Goal: Use online tool/utility: Utilize a website feature to perform a specific function

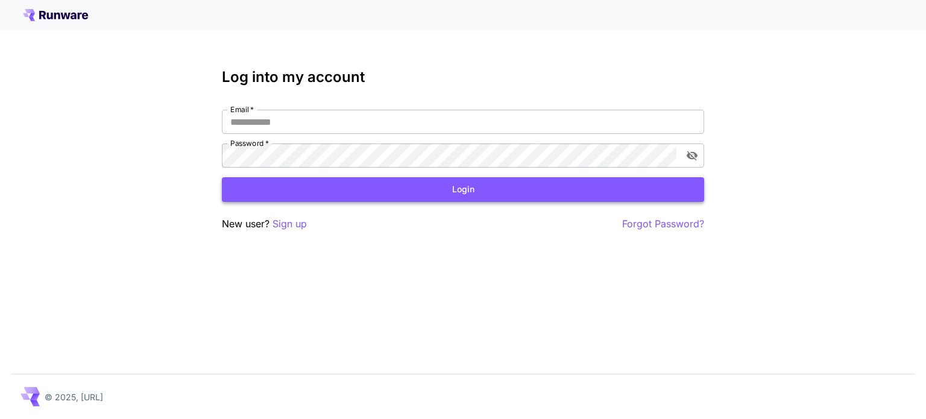
type input "**********"
click at [468, 196] on button "Login" at bounding box center [463, 189] width 482 height 25
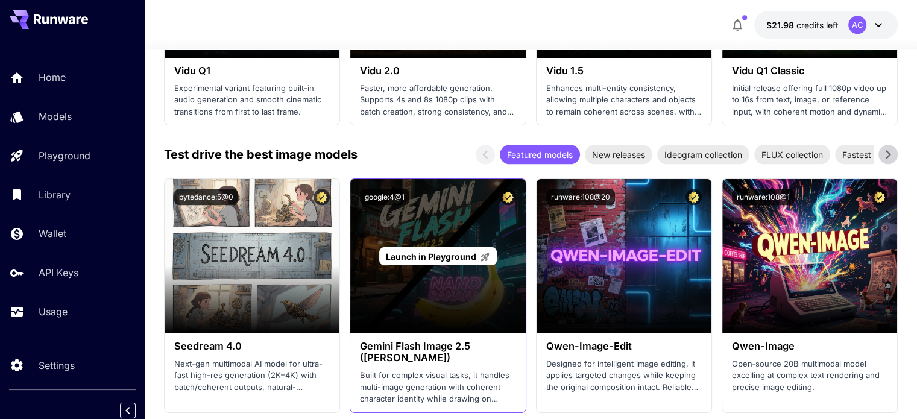
scroll to position [1386, 0]
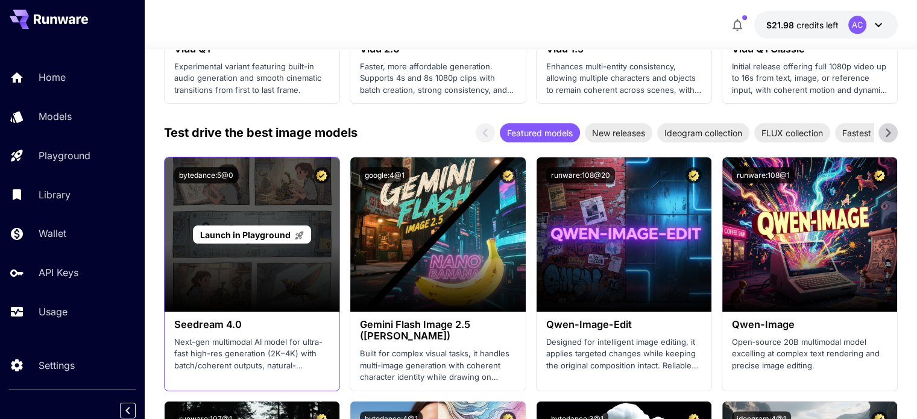
click at [281, 273] on div "Launch in Playground" at bounding box center [252, 234] width 175 height 154
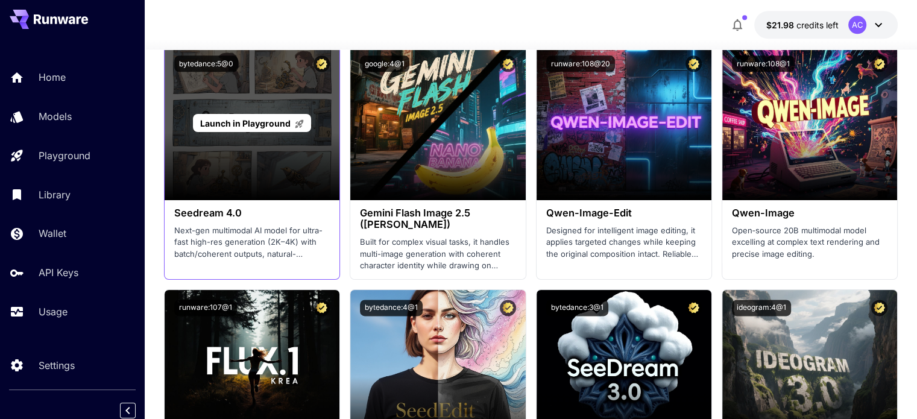
scroll to position [1447, 0]
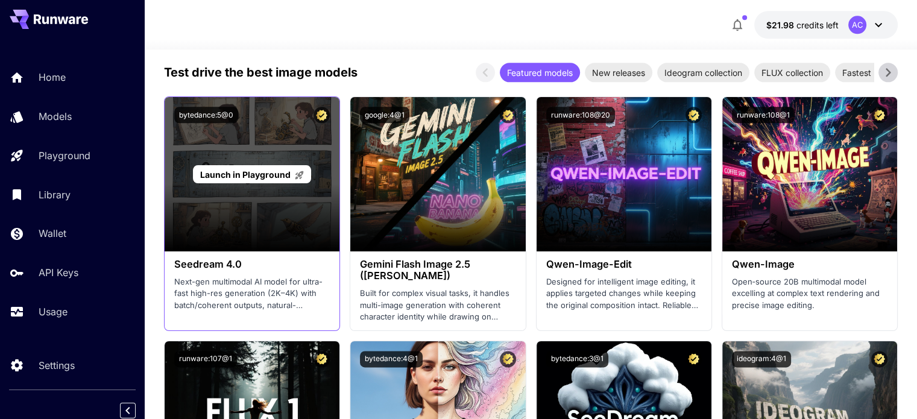
click at [272, 177] on span "Launch in Playground" at bounding box center [245, 174] width 90 height 10
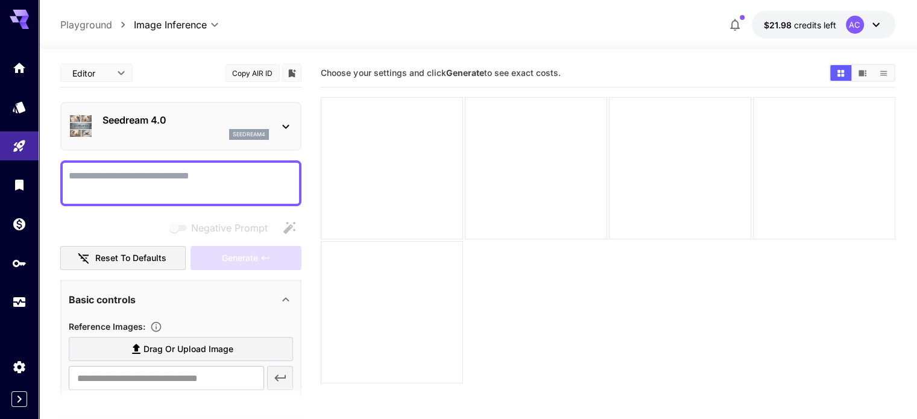
click at [221, 343] on span "Drag or upload image" at bounding box center [188, 349] width 90 height 15
click at [0, 0] on input "Drag or upload image" at bounding box center [0, 0] width 0 height 0
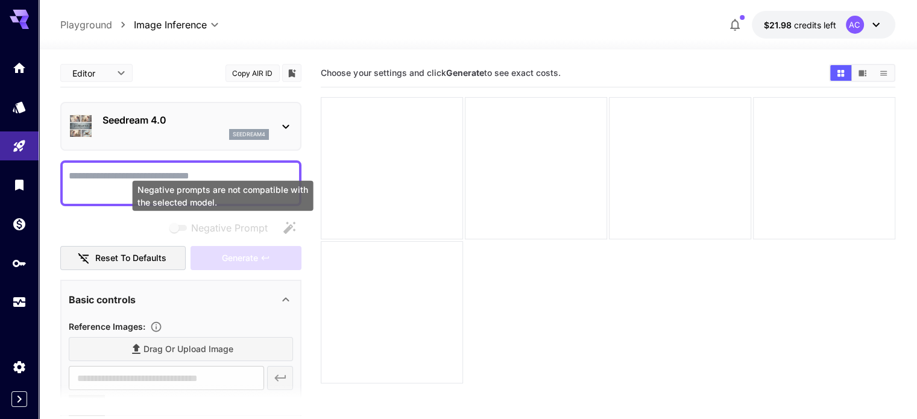
type input "**********"
click at [181, 187] on div "Negative prompts are not compatible with the selected model." at bounding box center [223, 196] width 181 height 30
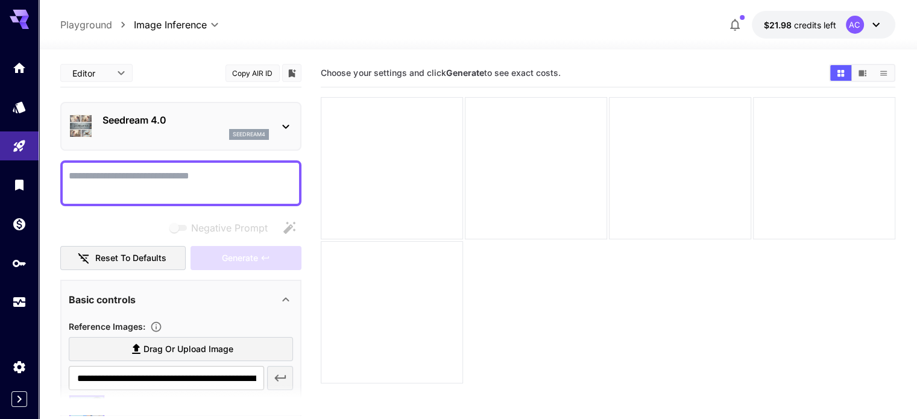
click at [111, 181] on textarea "Negative Prompt" at bounding box center [181, 183] width 224 height 29
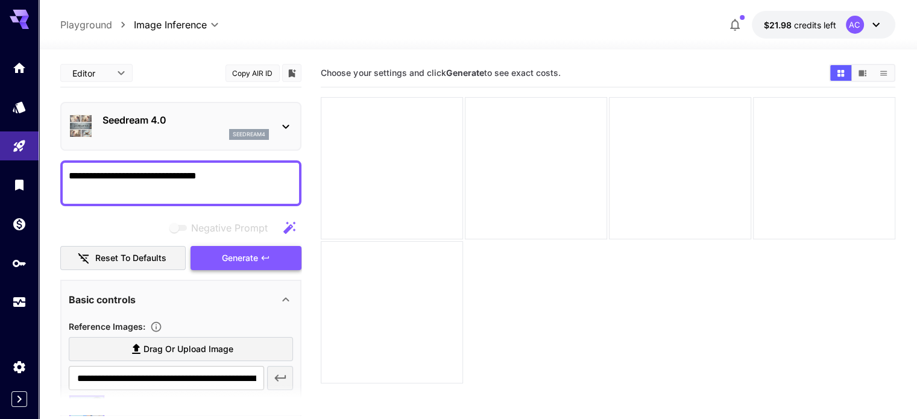
type textarea "**********"
click at [246, 262] on span "Generate" at bounding box center [240, 258] width 36 height 15
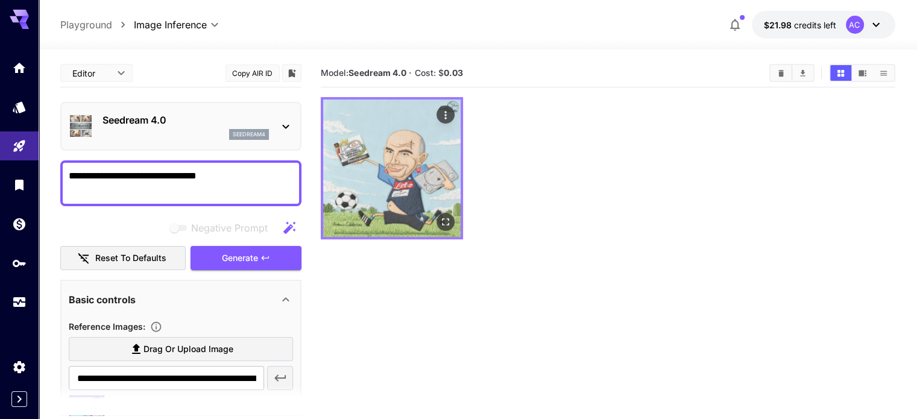
click at [371, 142] on img at bounding box center [391, 167] width 137 height 137
click at [442, 218] on icon "Open in fullscreen" at bounding box center [445, 221] width 7 height 7
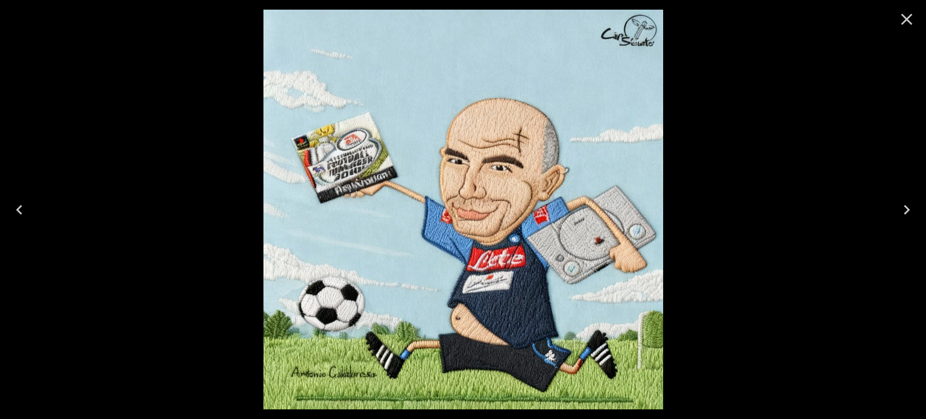
click at [910, 23] on icon "Close" at bounding box center [906, 19] width 11 height 11
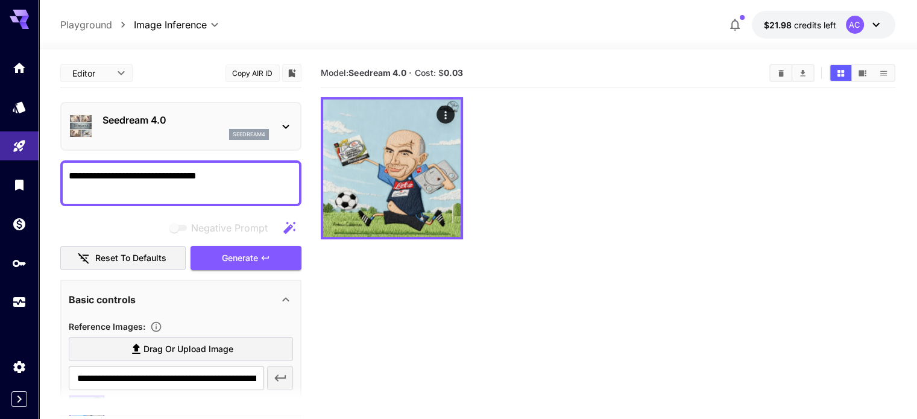
click at [227, 347] on span "Drag or upload image" at bounding box center [188, 349] width 90 height 15
click at [0, 0] on input "Drag or upload image" at bounding box center [0, 0] width 0 height 0
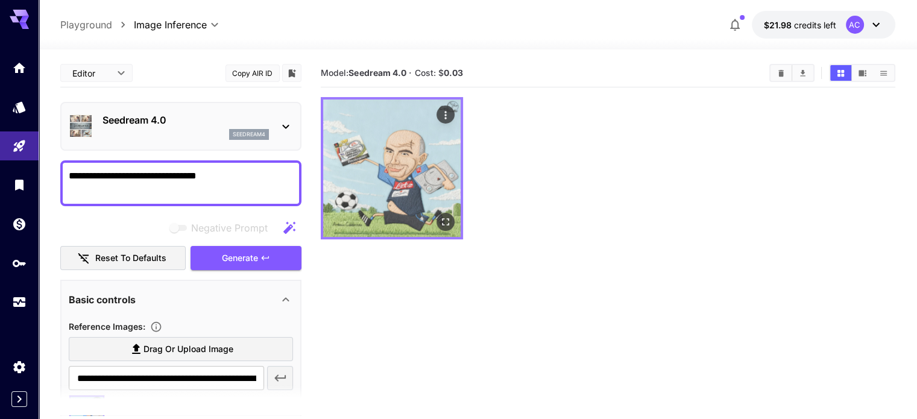
click at [393, 163] on img at bounding box center [391, 167] width 137 height 137
click at [439, 216] on icon "Open in fullscreen" at bounding box center [445, 222] width 12 height 12
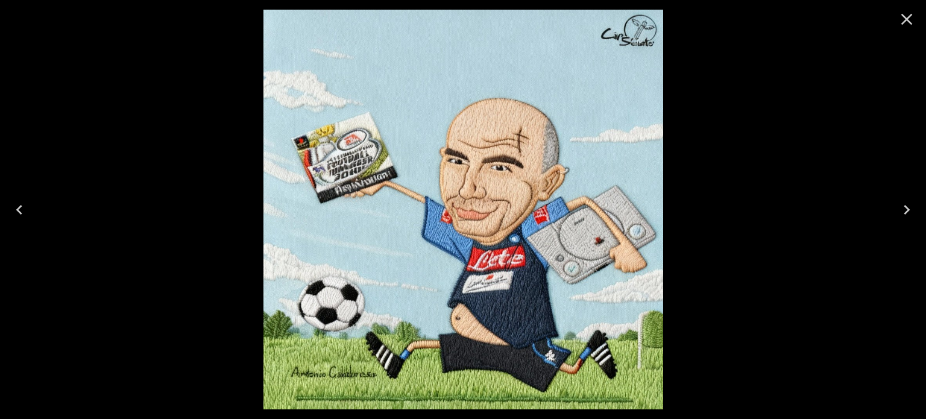
click at [728, 190] on div at bounding box center [463, 209] width 926 height 419
click at [911, 20] on icon "Close" at bounding box center [906, 19] width 19 height 19
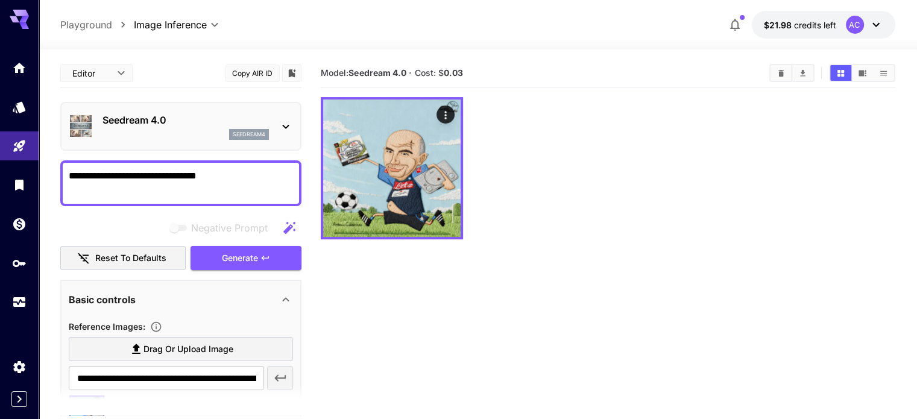
click at [229, 350] on span "Drag or upload image" at bounding box center [188, 349] width 90 height 15
click at [0, 0] on input "Drag or upload image" at bounding box center [0, 0] width 0 height 0
drag, startPoint x: 275, startPoint y: 373, endPoint x: 261, endPoint y: 371, distance: 14.0
click at [274, 373] on icon "button" at bounding box center [280, 378] width 14 height 14
click at [210, 353] on span "Drag or upload image" at bounding box center [188, 349] width 90 height 15
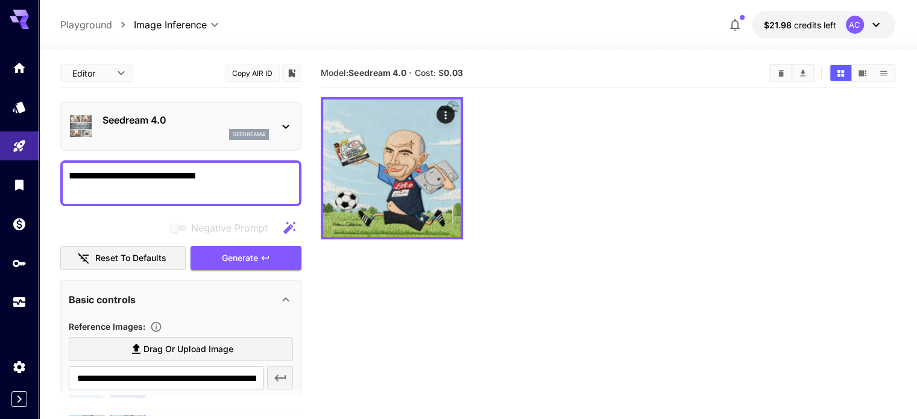
click at [0, 0] on input "Drag or upload image" at bounding box center [0, 0] width 0 height 0
click at [256, 260] on span "Generate" at bounding box center [240, 258] width 36 height 15
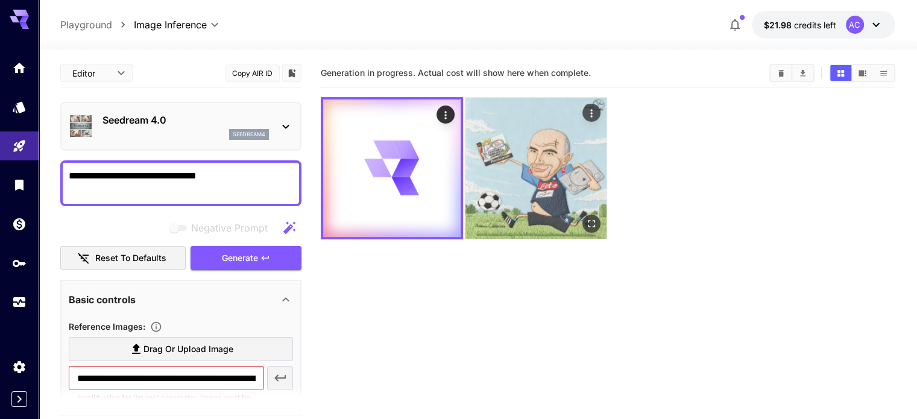
click at [489, 159] on img at bounding box center [535, 168] width 141 height 141
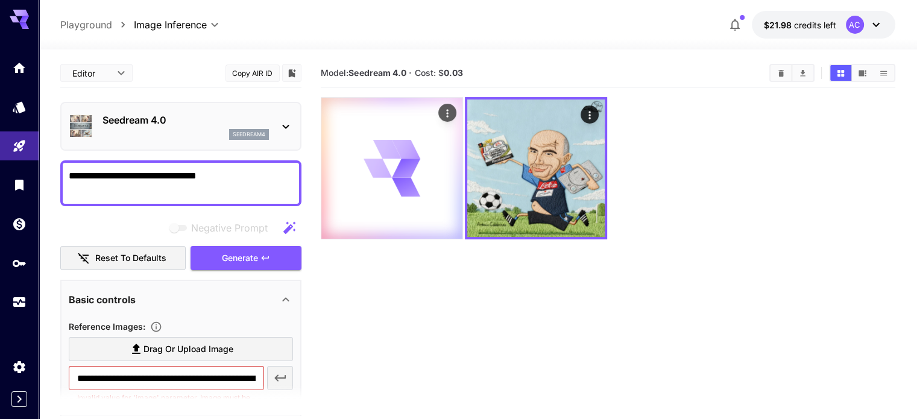
click at [410, 159] on div at bounding box center [391, 168] width 141 height 141
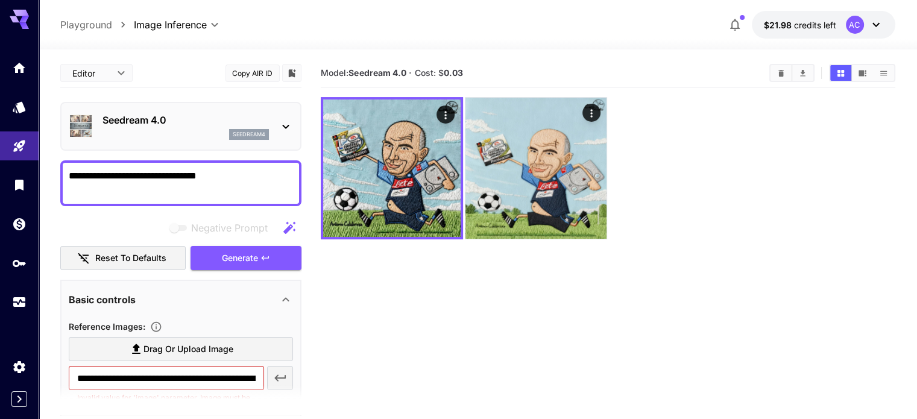
click at [207, 348] on span "Drag or upload image" at bounding box center [188, 349] width 90 height 15
click at [0, 0] on input "Drag or upload image" at bounding box center [0, 0] width 0 height 0
click at [153, 260] on button "Reset to defaults" at bounding box center [122, 258] width 125 height 25
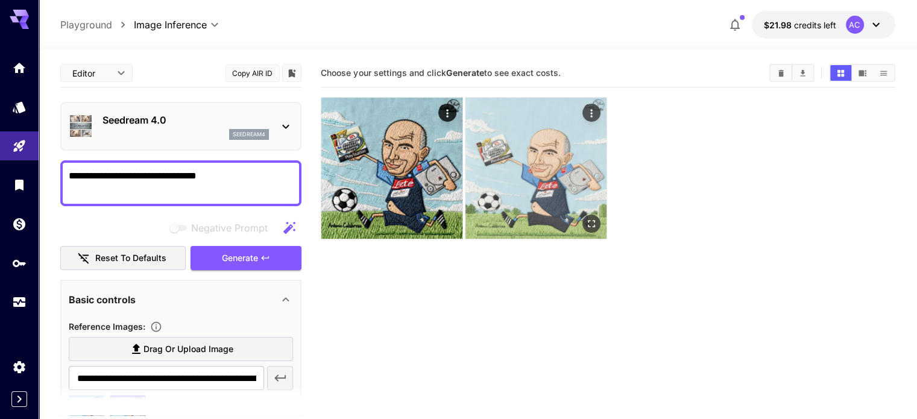
click at [481, 118] on img at bounding box center [535, 168] width 141 height 141
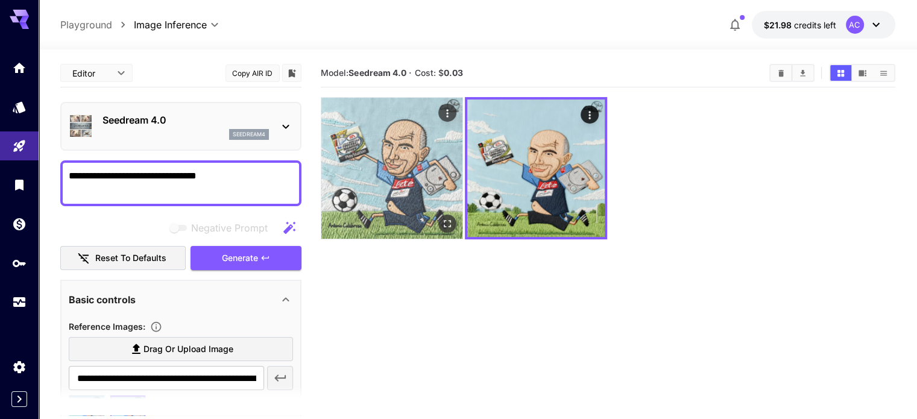
click at [407, 147] on img at bounding box center [391, 168] width 141 height 141
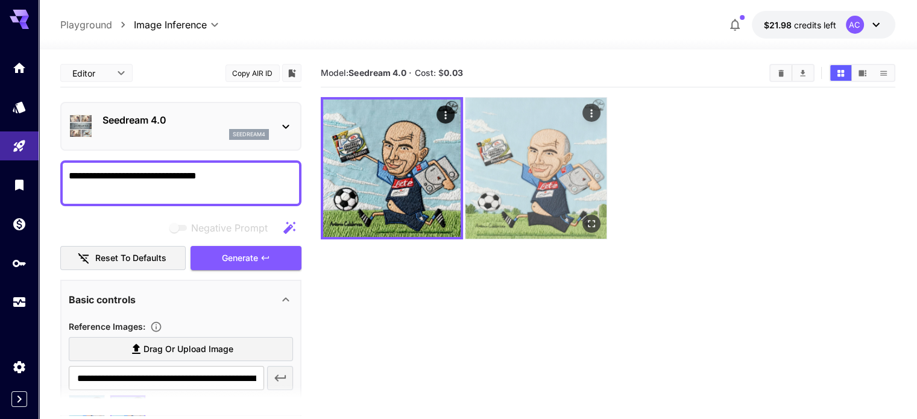
click at [505, 166] on img at bounding box center [535, 168] width 141 height 141
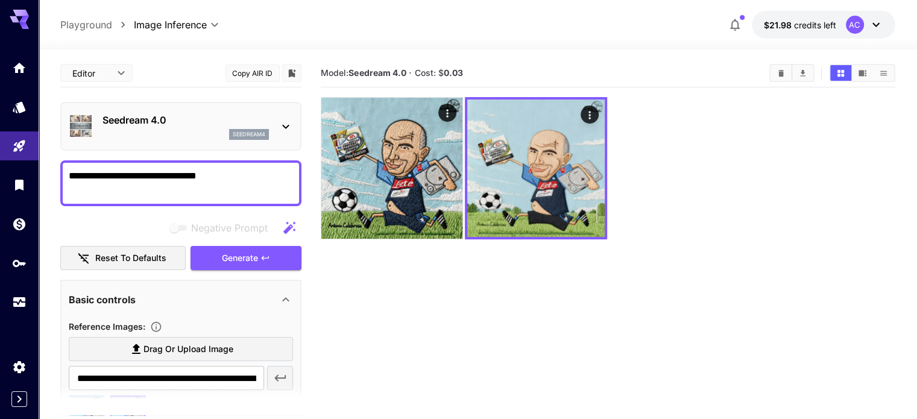
click at [290, 130] on icon at bounding box center [285, 126] width 14 height 14
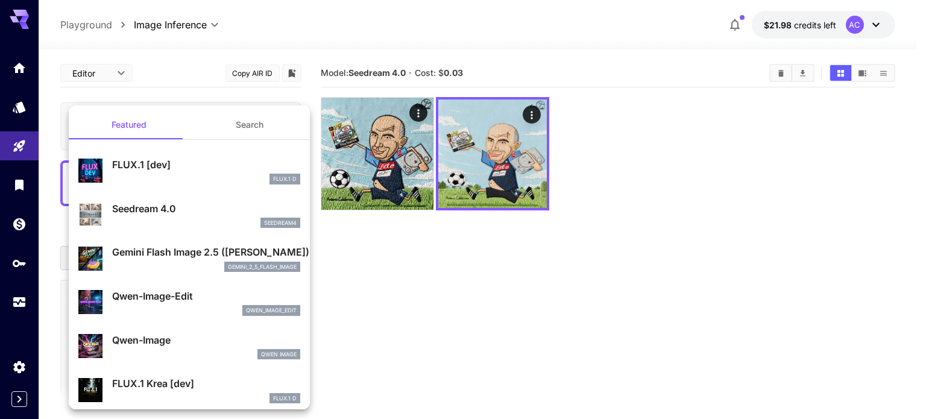
click at [232, 258] on p "Gemini Flash Image 2.5 ([PERSON_NAME])" at bounding box center [206, 252] width 188 height 14
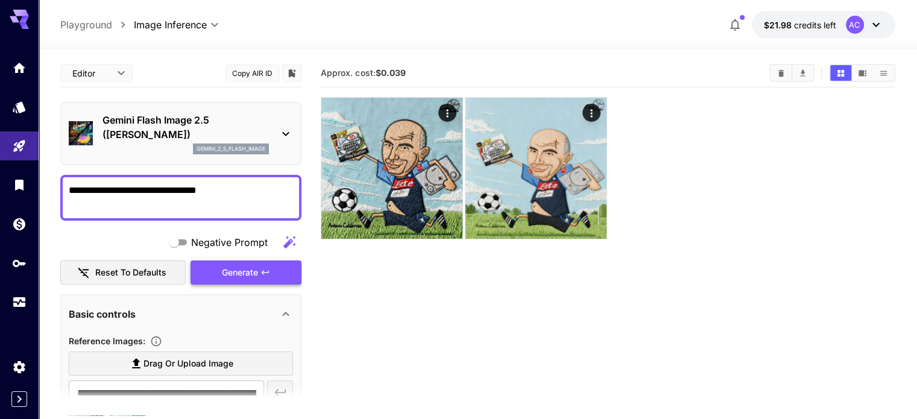
click at [230, 274] on span "Generate" at bounding box center [240, 272] width 36 height 15
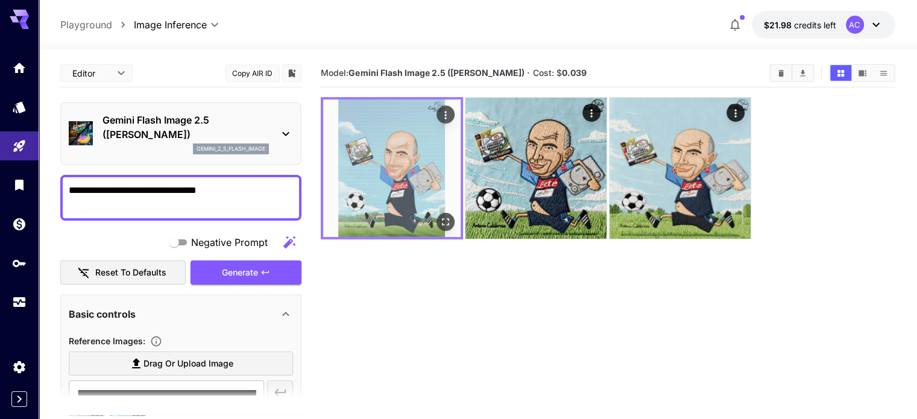
click at [401, 149] on img at bounding box center [391, 167] width 137 height 137
click at [439, 216] on icon "Open in fullscreen" at bounding box center [445, 222] width 12 height 12
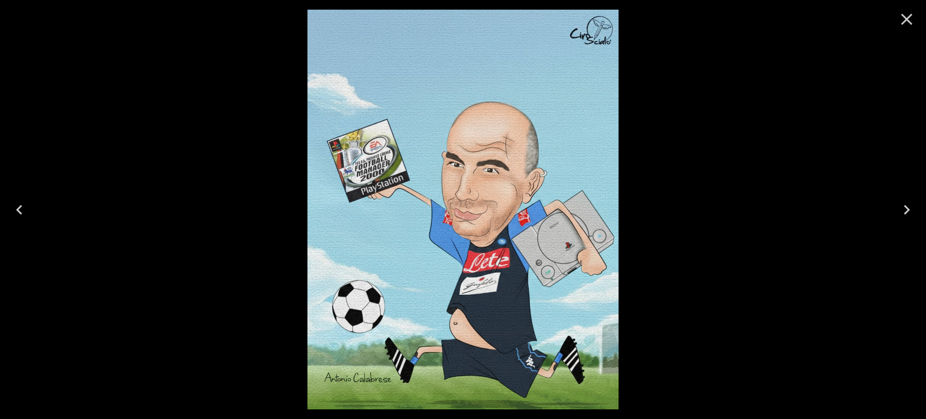
click at [738, 212] on div at bounding box center [463, 209] width 926 height 419
click at [908, 25] on icon "Close" at bounding box center [906, 19] width 19 height 19
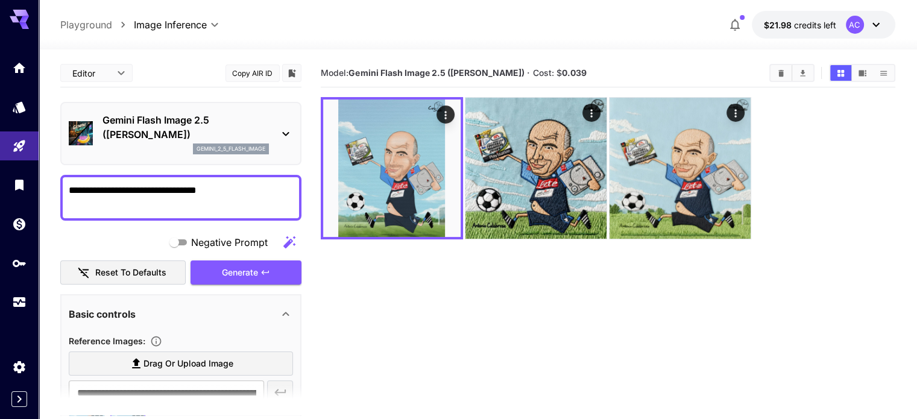
click at [288, 136] on icon at bounding box center [285, 134] width 14 height 14
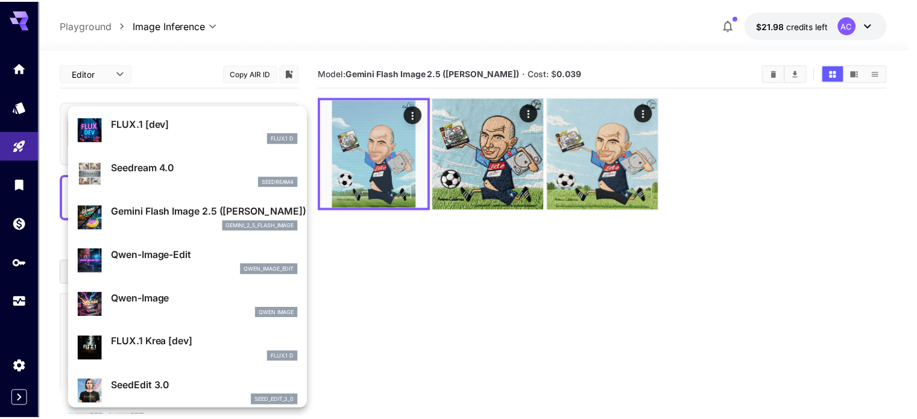
scroll to position [60, 0]
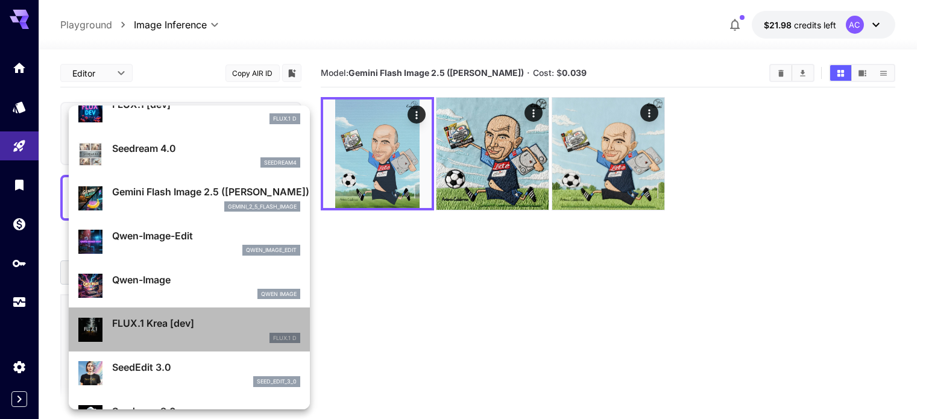
click at [212, 330] on div "FLUX.1 Krea [dev] FLUX.1 D" at bounding box center [206, 329] width 188 height 27
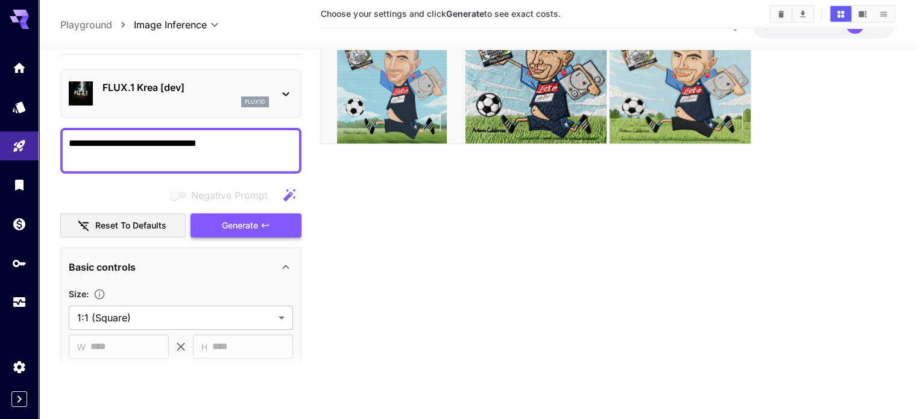
click at [247, 228] on span "Generate" at bounding box center [240, 225] width 36 height 15
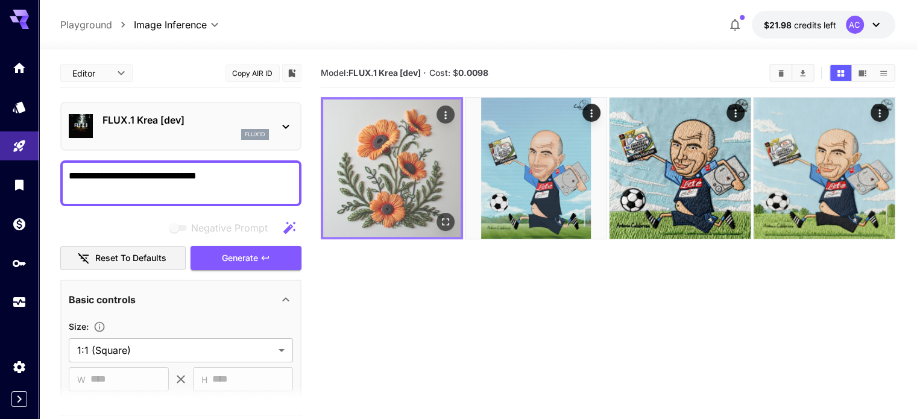
click at [391, 169] on img at bounding box center [391, 167] width 137 height 137
click at [386, 166] on img at bounding box center [391, 167] width 137 height 137
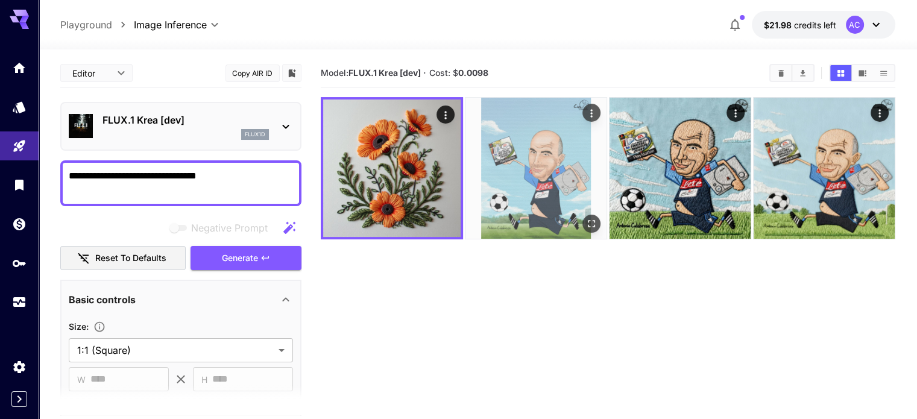
click at [465, 161] on img at bounding box center [535, 168] width 141 height 141
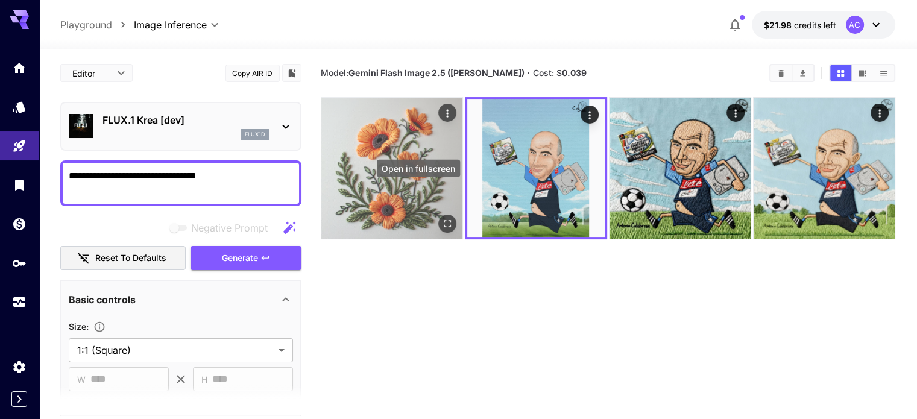
click at [444, 220] on icon "Open in fullscreen" at bounding box center [447, 223] width 7 height 7
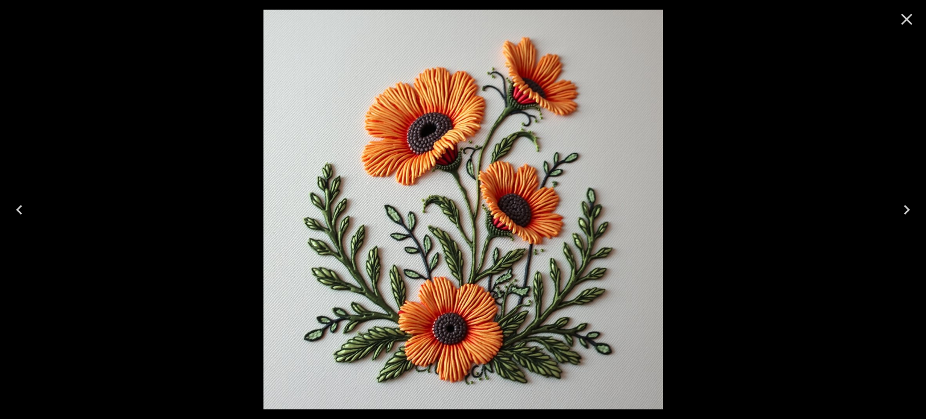
click at [717, 169] on div at bounding box center [463, 209] width 926 height 419
click at [905, 27] on icon "Close" at bounding box center [906, 19] width 19 height 19
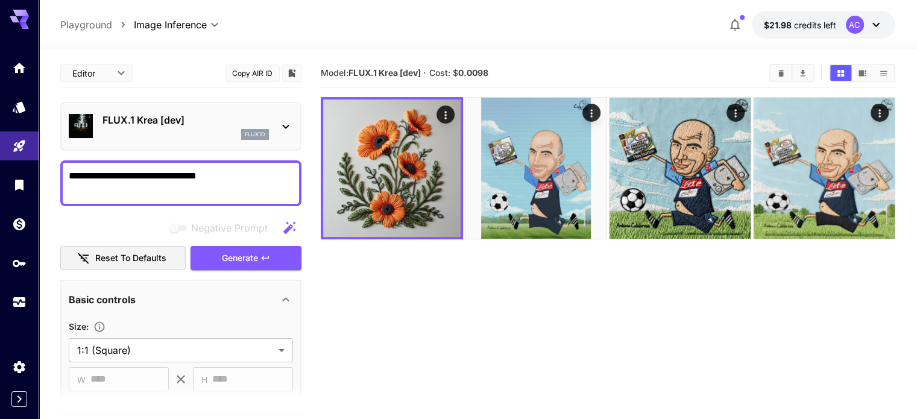
click at [288, 123] on icon at bounding box center [285, 126] width 14 height 14
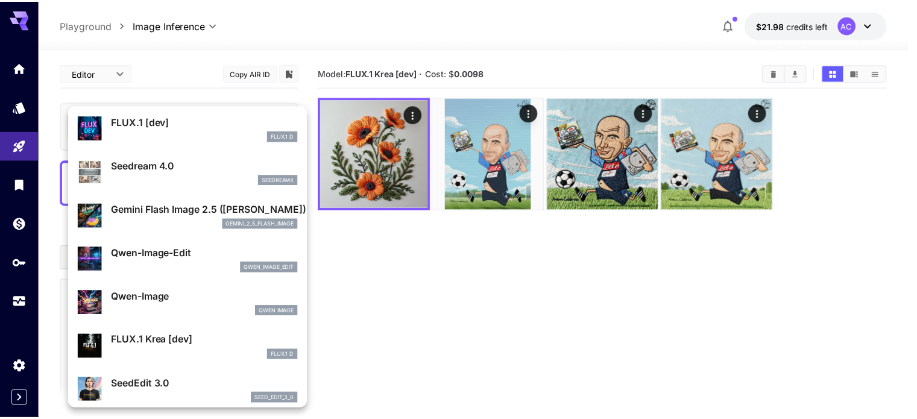
scroll to position [60, 0]
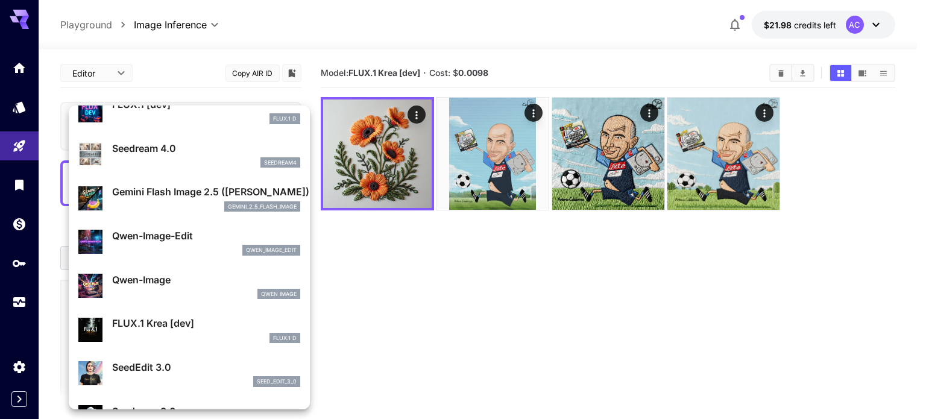
click at [201, 245] on div "qwen_image_edit" at bounding box center [206, 250] width 188 height 11
type input "*"
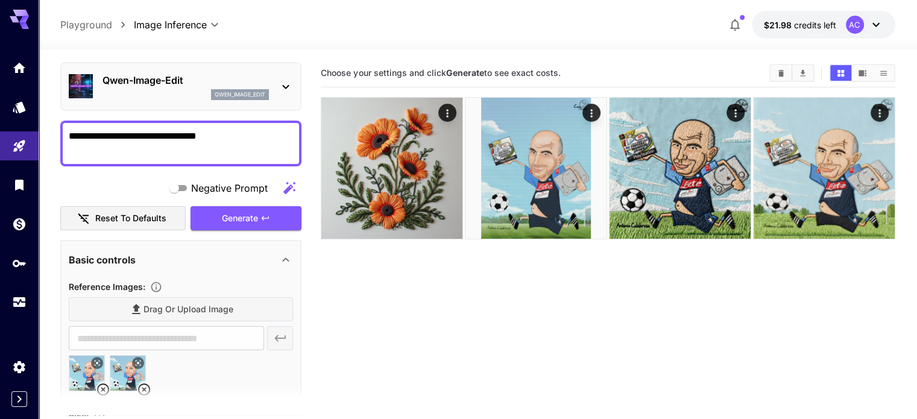
scroll to position [60, 0]
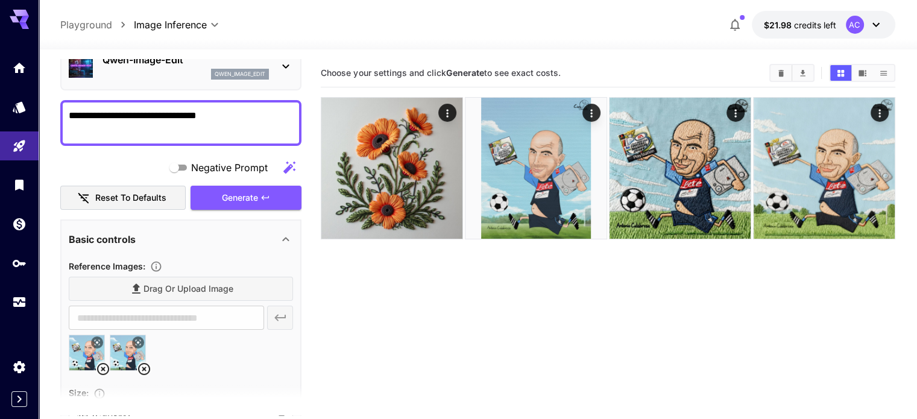
click at [213, 286] on div "Drag or upload image" at bounding box center [181, 289] width 224 height 25
click at [93, 348] on img at bounding box center [86, 352] width 35 height 35
type input "**********"
click at [273, 314] on div "**********" at bounding box center [181, 318] width 224 height 24
click at [83, 351] on img at bounding box center [86, 352] width 35 height 35
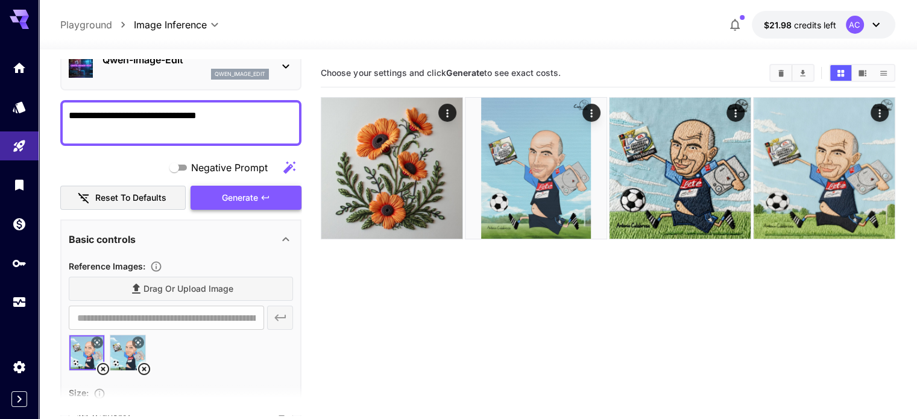
click at [246, 199] on span "Generate" at bounding box center [240, 197] width 36 height 15
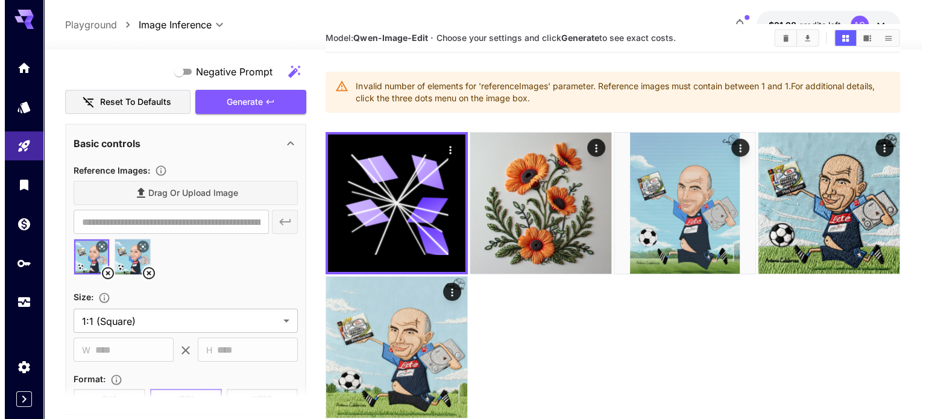
scroll to position [0, 0]
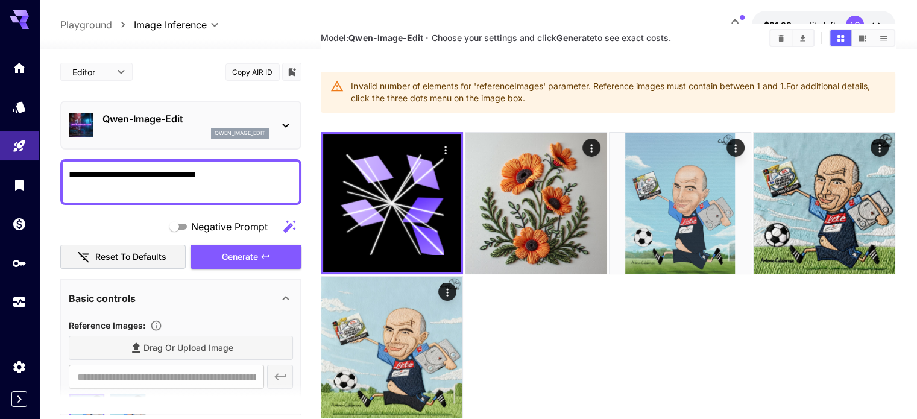
click at [278, 124] on div "[PERSON_NAME]-Image-Edit qwen_image_edit" at bounding box center [181, 125] width 224 height 37
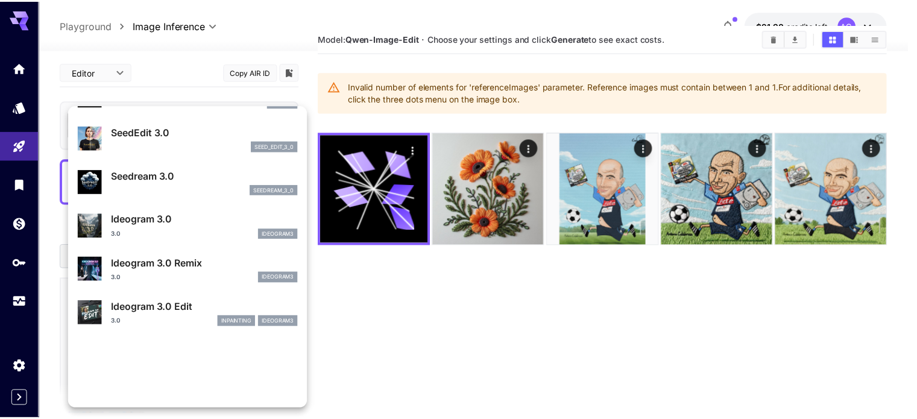
scroll to position [301, 0]
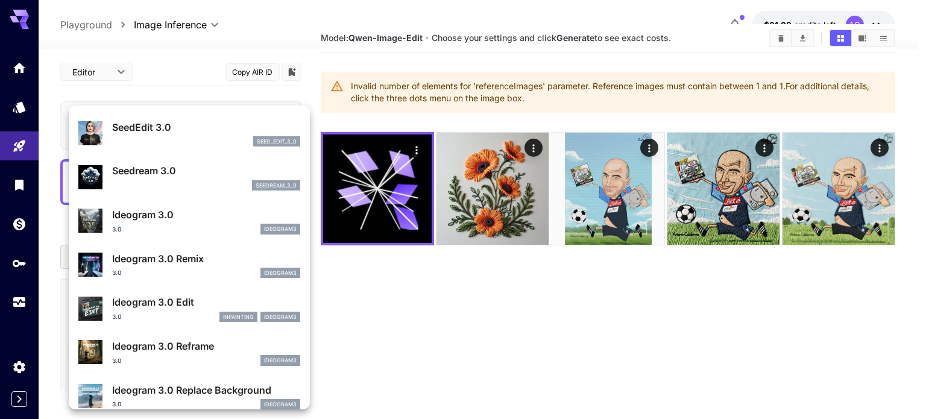
click at [239, 208] on p "Ideogram 3.0" at bounding box center [206, 214] width 188 height 14
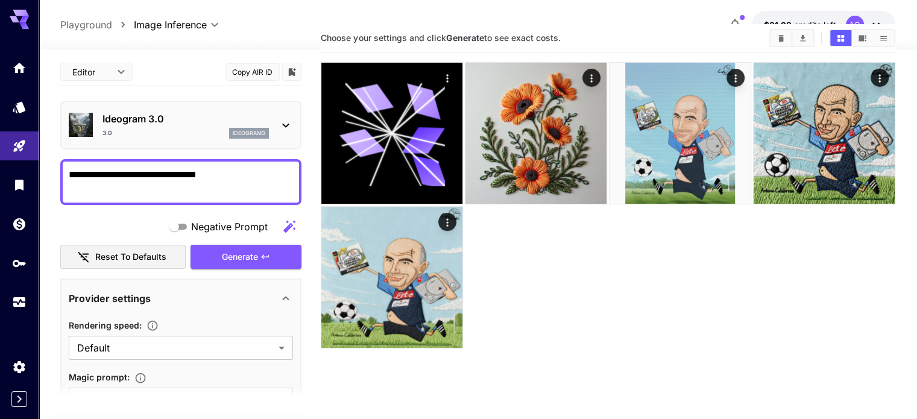
click at [283, 122] on icon at bounding box center [285, 125] width 14 height 14
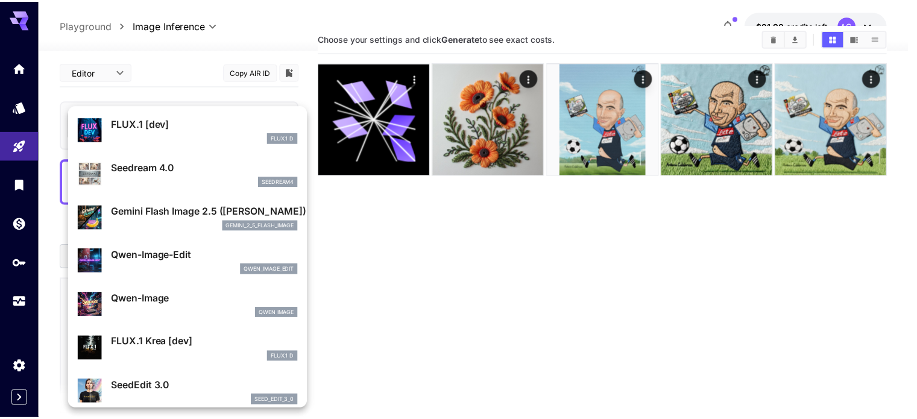
scroll to position [60, 0]
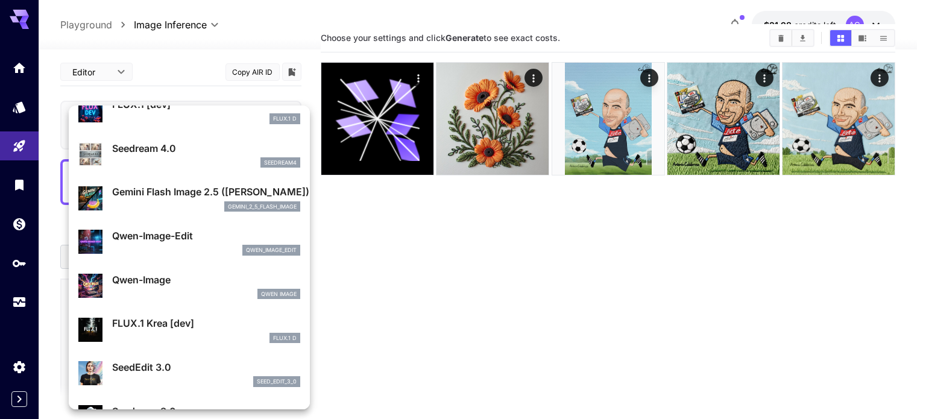
click at [244, 285] on p "Qwen-Image" at bounding box center [206, 279] width 188 height 14
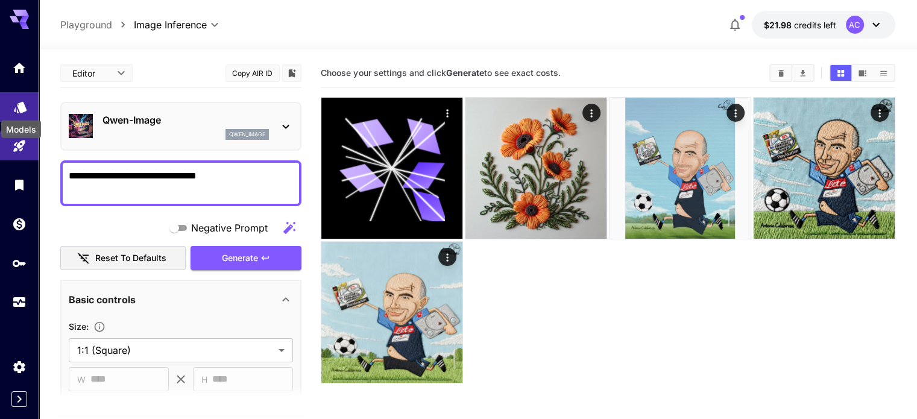
click at [17, 108] on icon "Models" at bounding box center [20, 103] width 13 height 11
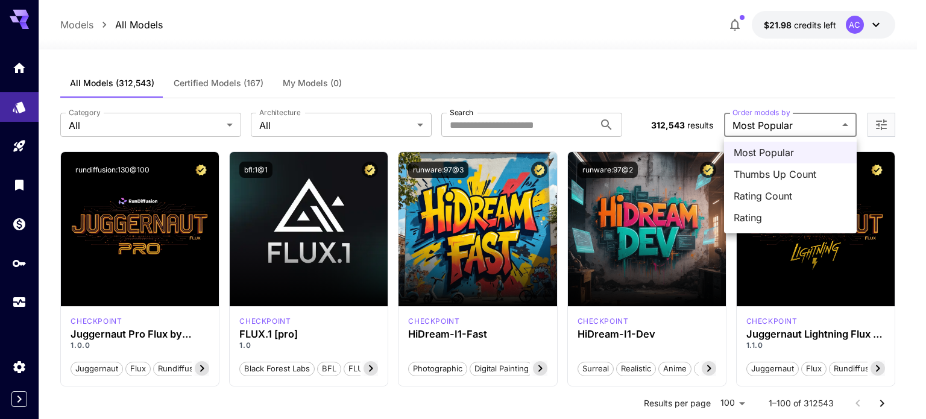
click at [682, 92] on div at bounding box center [463, 209] width 926 height 419
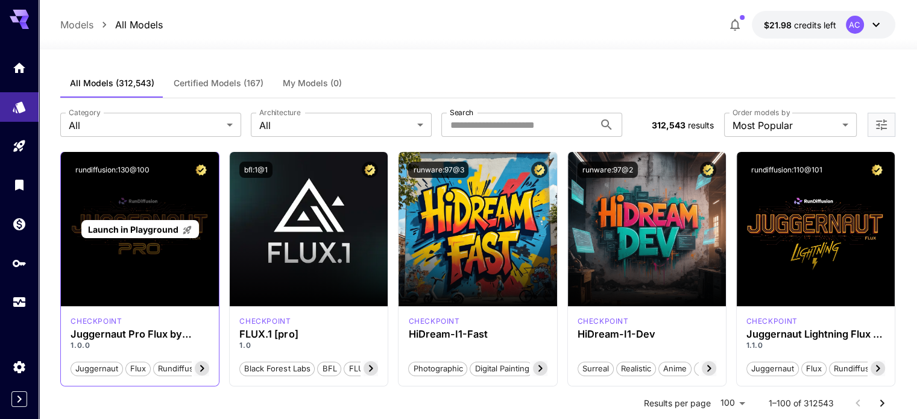
click at [176, 210] on div "Launch in Playground" at bounding box center [140, 229] width 158 height 154
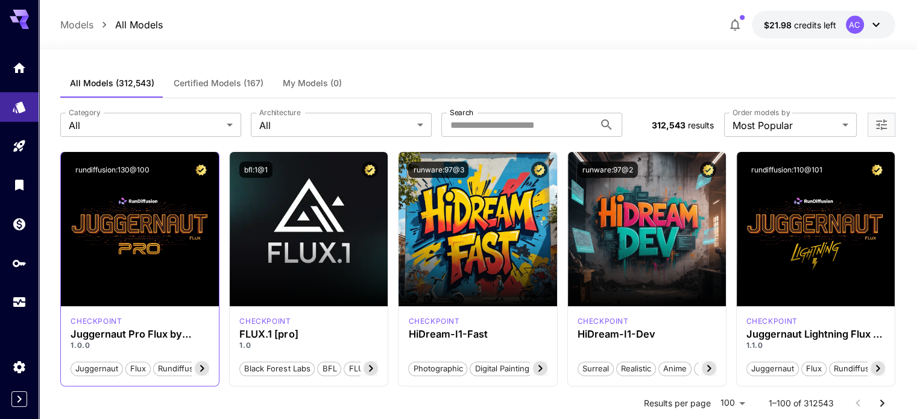
click at [200, 368] on icon at bounding box center [202, 368] width 14 height 14
click at [14, 196] on div "Library" at bounding box center [20, 207] width 40 height 27
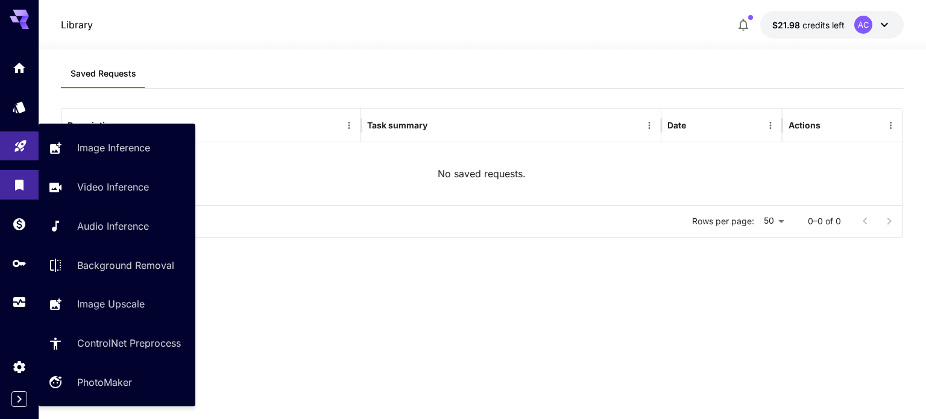
click at [22, 159] on link at bounding box center [19, 146] width 39 height 30
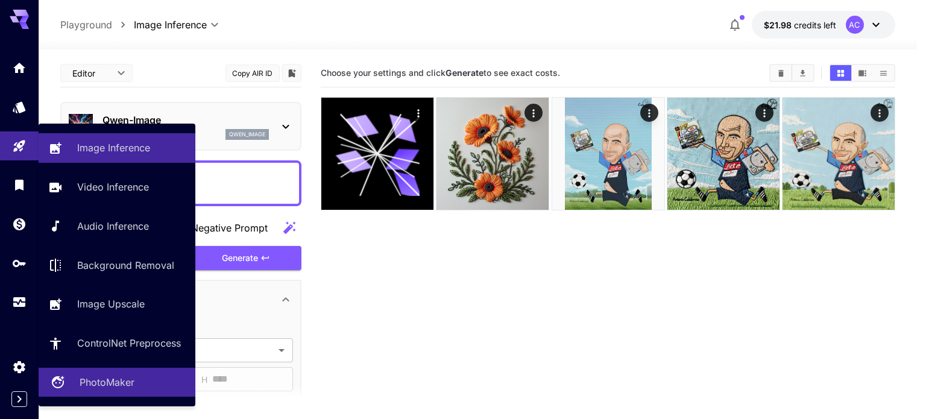
click at [116, 374] on link "PhotoMaker" at bounding box center [117, 383] width 157 height 30
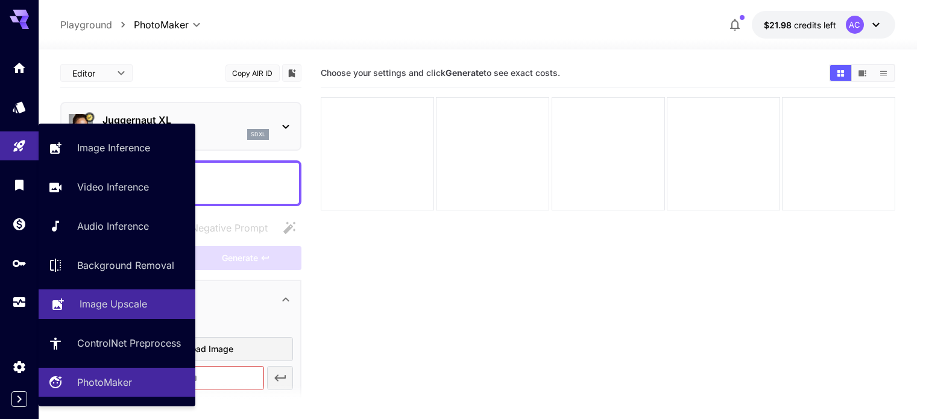
click at [133, 302] on p "Image Upscale" at bounding box center [114, 304] width 68 height 14
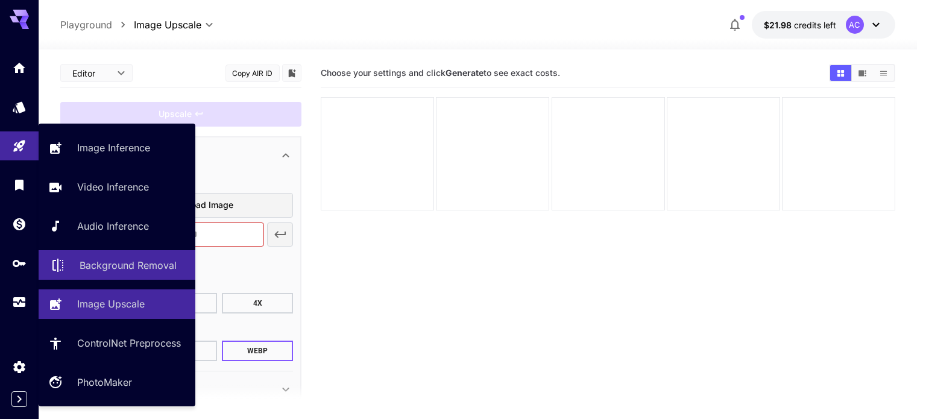
click at [132, 263] on p "Background Removal" at bounding box center [128, 265] width 97 height 14
type input "**********"
